Goal: Transaction & Acquisition: Download file/media

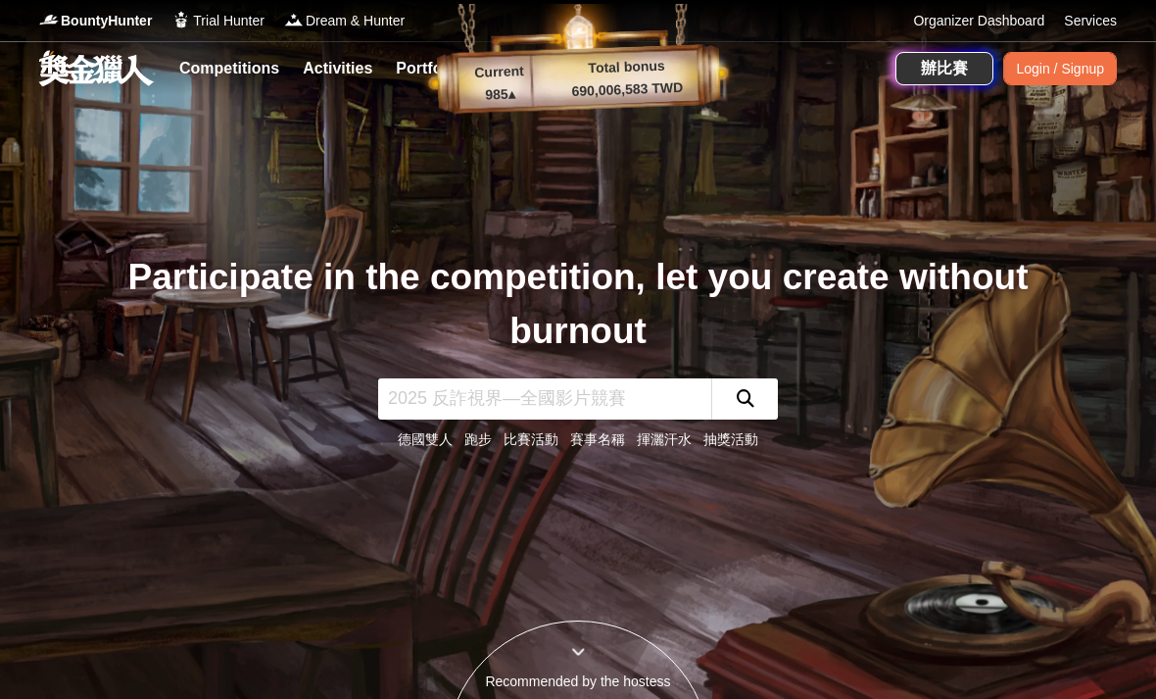
click at [87, 24] on span "BountyHunter" at bounding box center [106, 21] width 91 height 21
click at [215, 23] on span "Trial Hunter" at bounding box center [229, 21] width 72 height 21
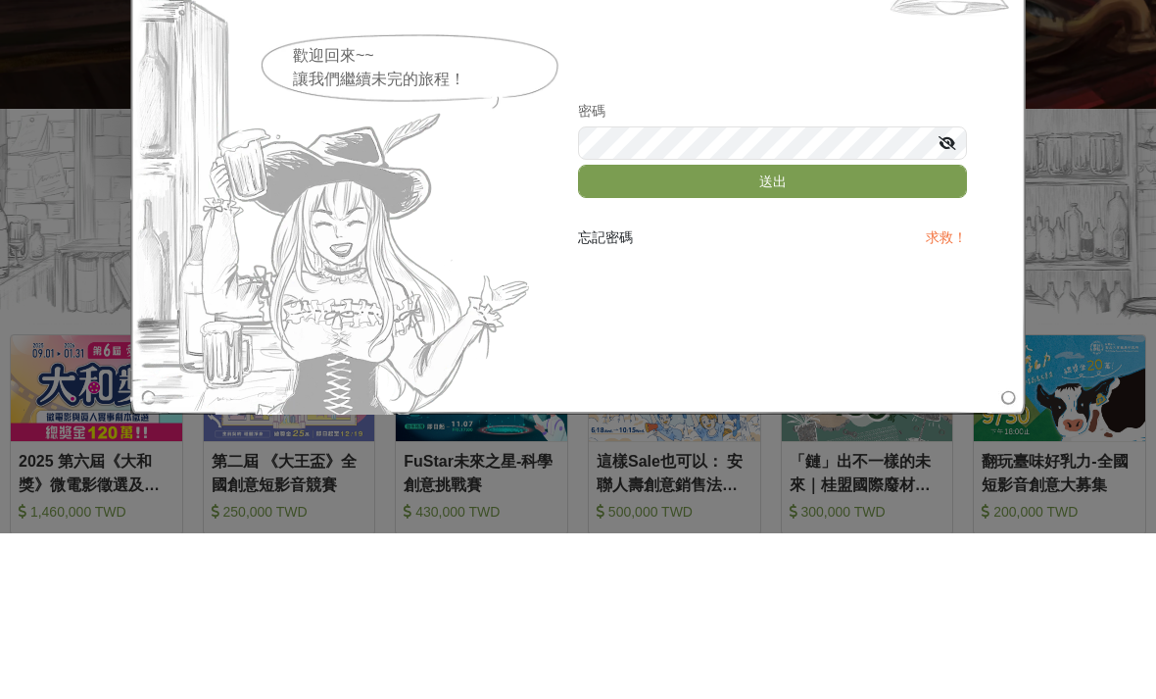
click at [936, 330] on button "送出" at bounding box center [772, 346] width 389 height 33
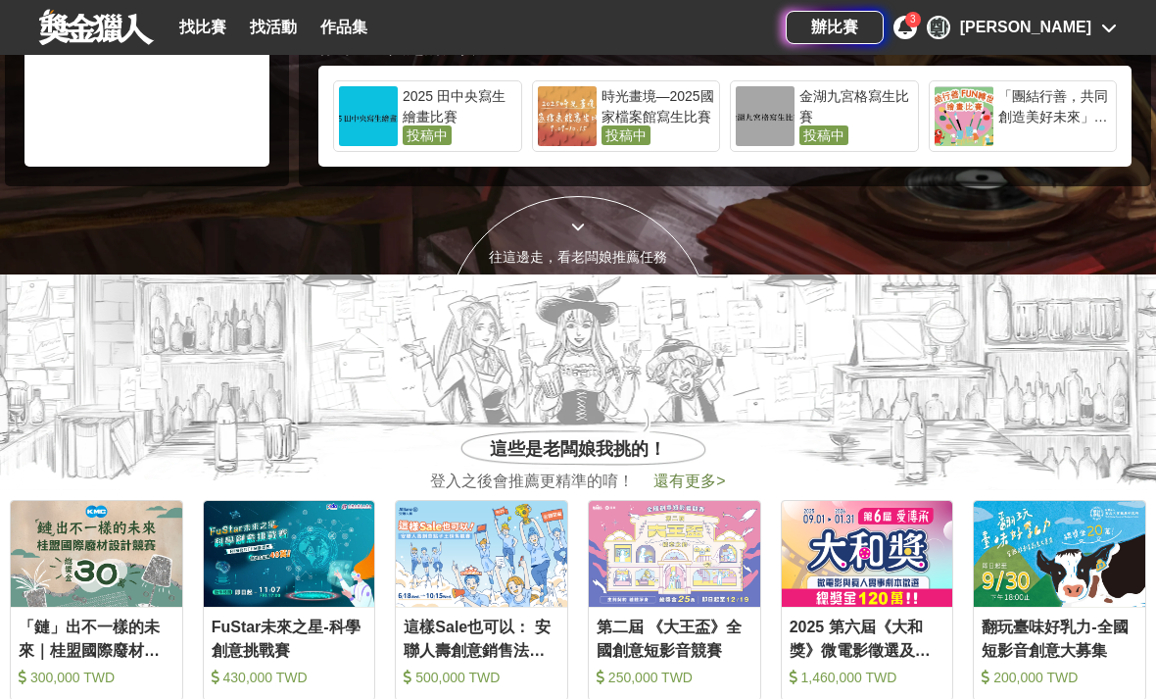
click at [1092, 25] on div "[PERSON_NAME]" at bounding box center [1022, 28] width 190 height 24
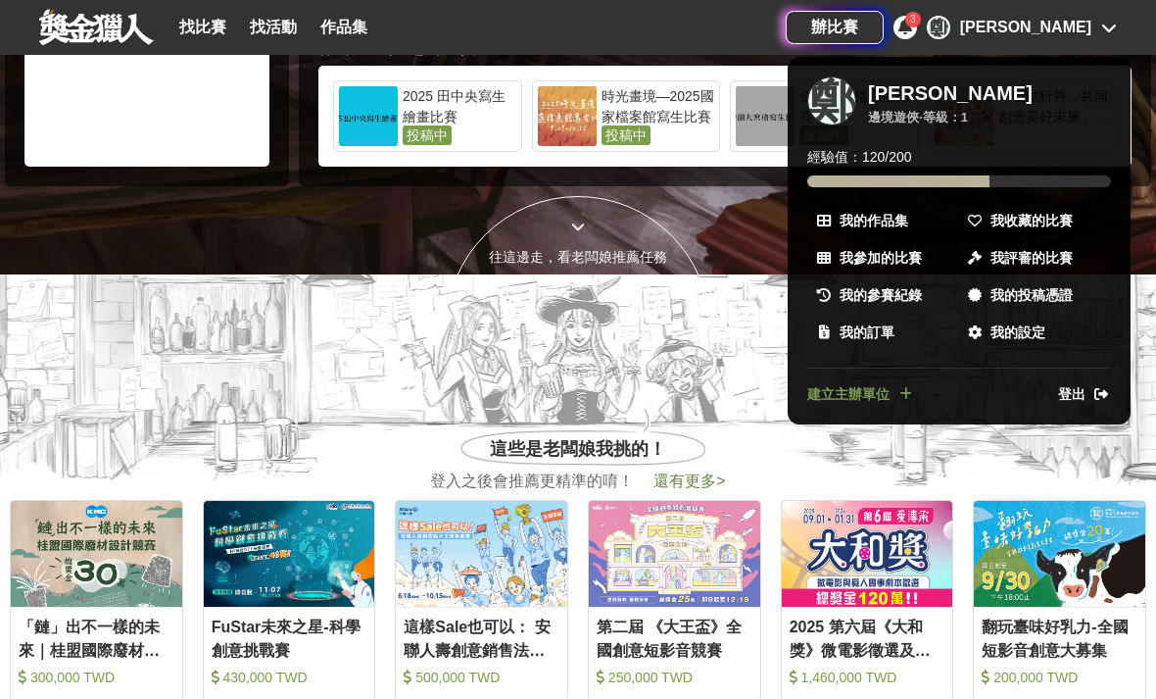
click at [1046, 217] on span "我收藏的比賽" at bounding box center [1032, 221] width 82 height 21
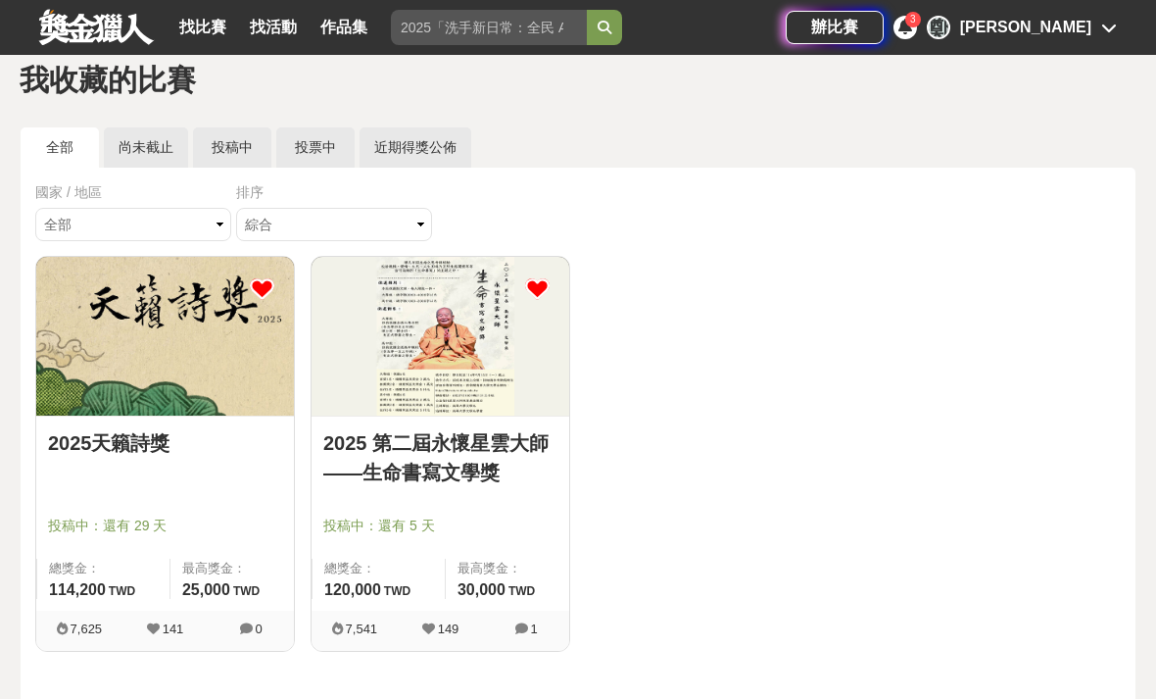
click at [391, 440] on link "2025 第二屆永懷星雲大師——生命書寫文學獎" at bounding box center [440, 457] width 234 height 59
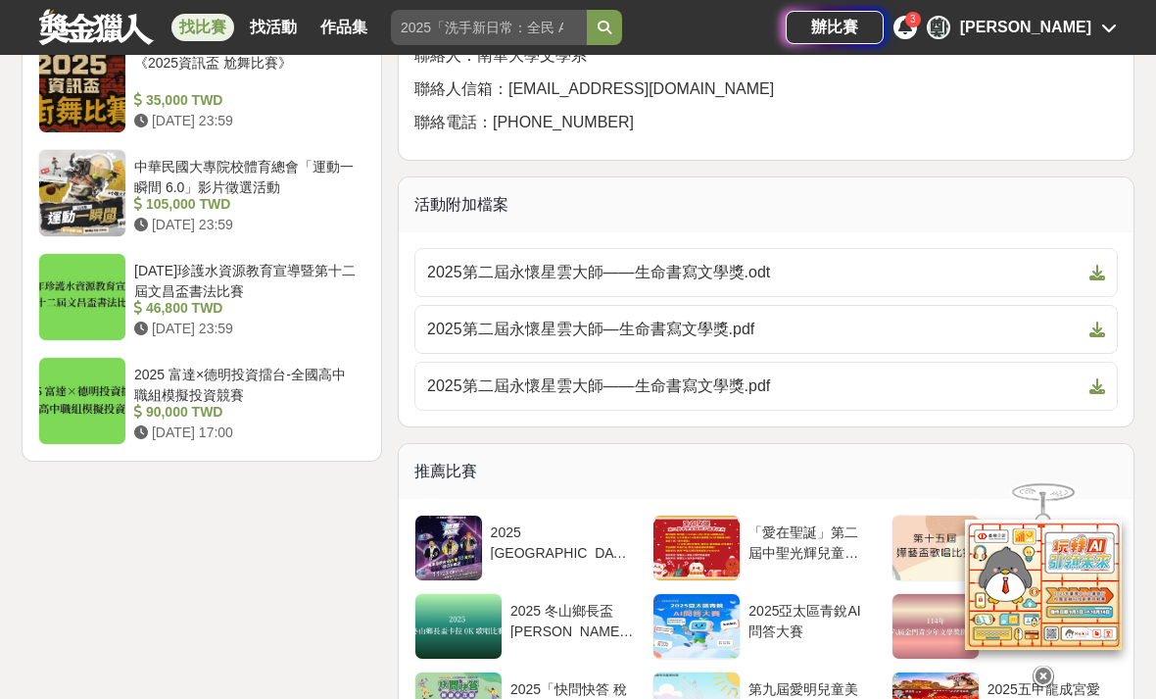
scroll to position [2420, 0]
click at [927, 361] on link "2025第二屆永懷星雲大師——生命書寫文學獎.pdf" at bounding box center [767, 385] width 704 height 49
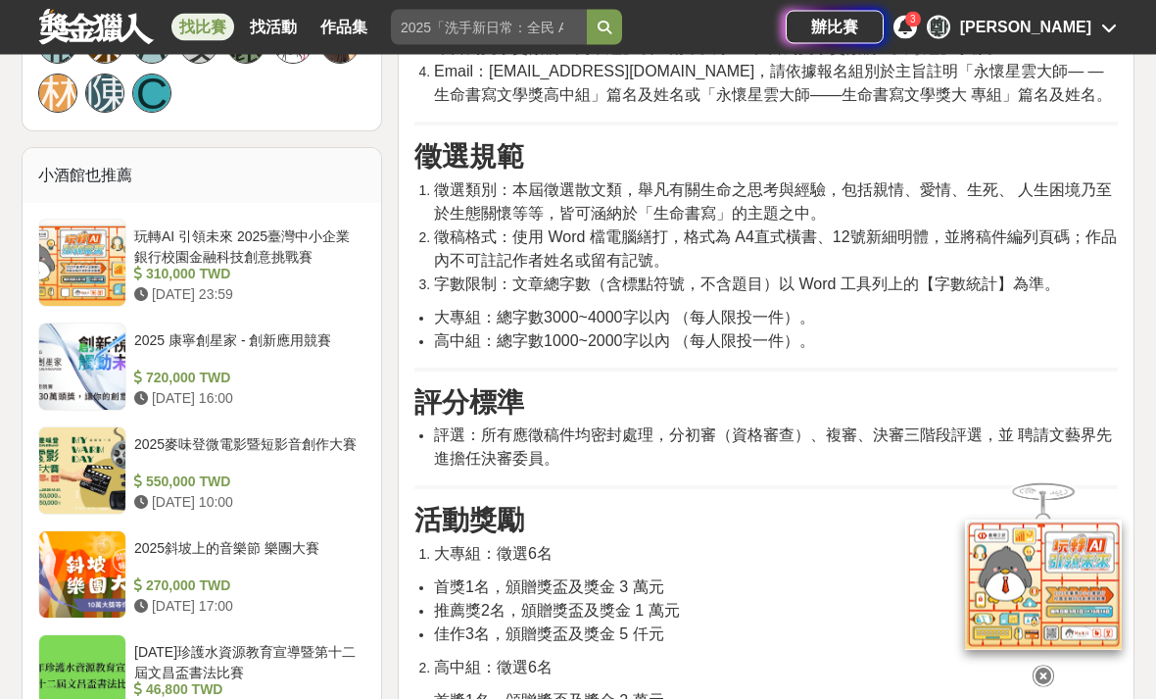
scroll to position [1464, 0]
